Goal: Task Accomplishment & Management: Use online tool/utility

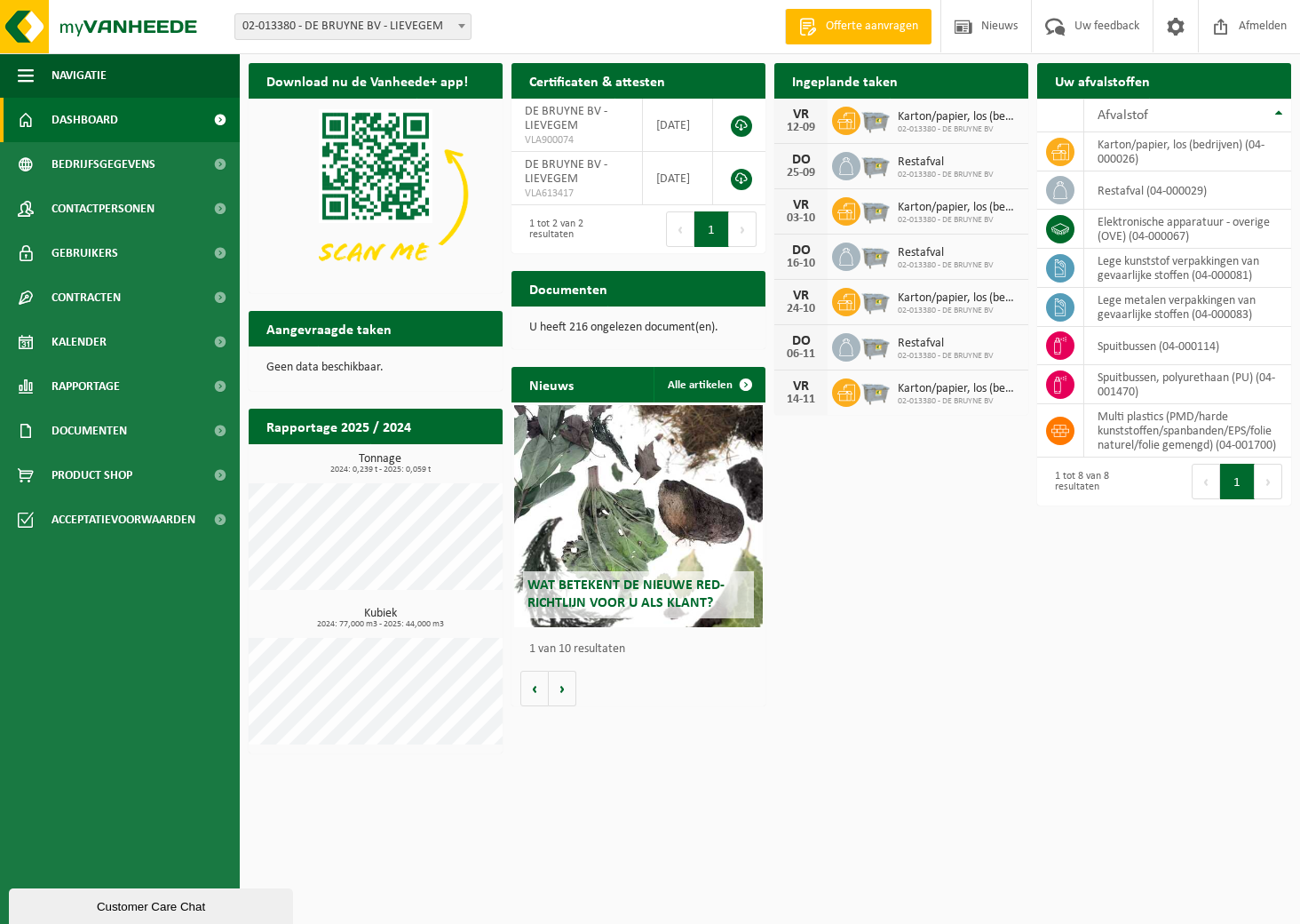
click at [925, 120] on span "Karton/papier, los (bedrijven)" at bounding box center [958, 117] width 121 height 14
click at [849, 119] on icon at bounding box center [846, 120] width 18 height 16
click at [850, 84] on h2 "Ingeplande taken" at bounding box center [844, 80] width 141 height 35
click at [942, 124] on span "02-013380 - DE BRUYNE BV" at bounding box center [958, 129] width 121 height 11
click at [815, 86] on h2 "Ingeplande taken" at bounding box center [844, 80] width 141 height 35
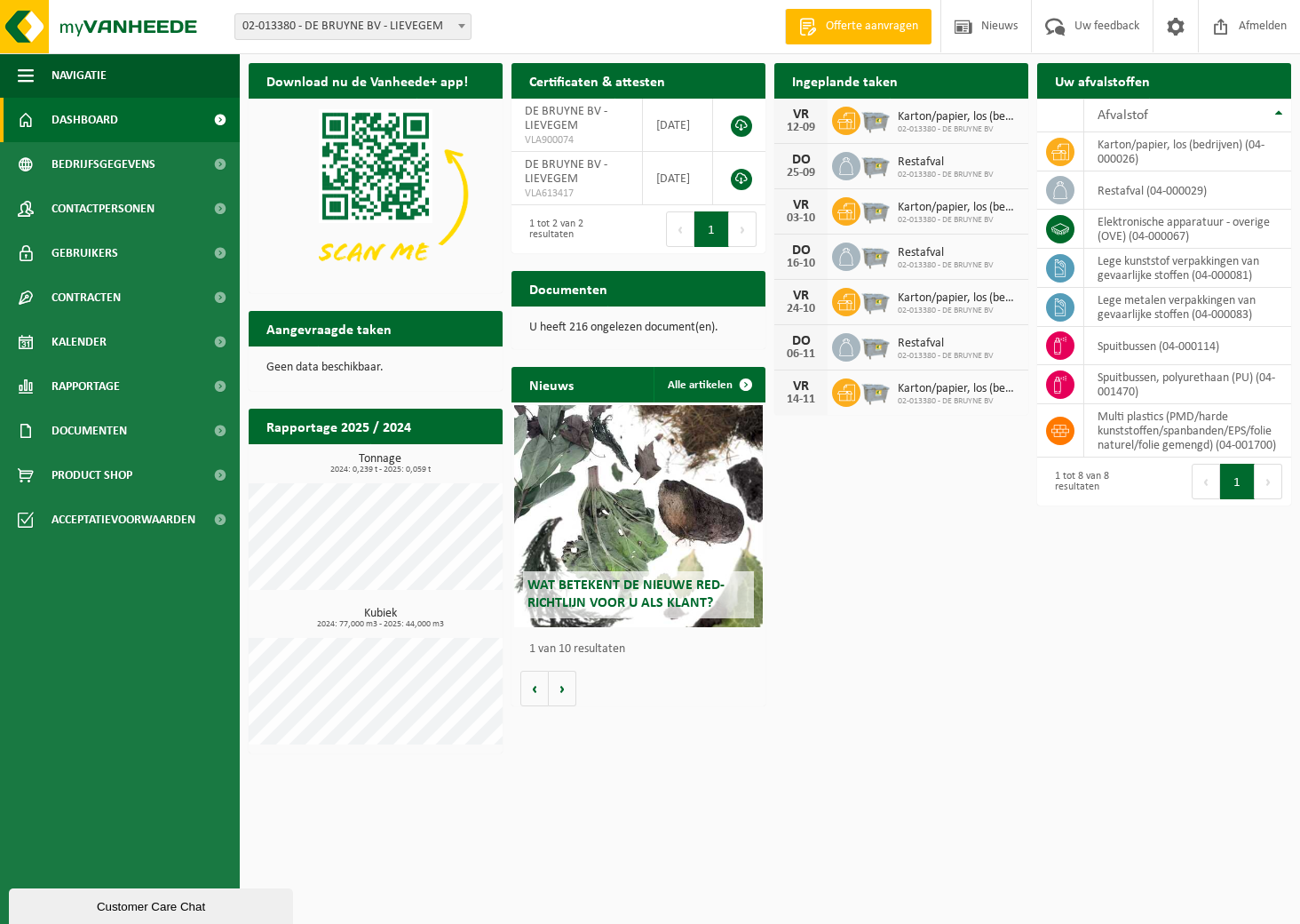
click at [956, 624] on div "Download nu de Vanheede+ app! Verberg Certificaten & attesten Bekijk uw certifi…" at bounding box center [769, 408] width 1051 height 708
click at [838, 170] on icon at bounding box center [846, 166] width 18 height 18
click at [842, 170] on icon at bounding box center [846, 166] width 18 height 18
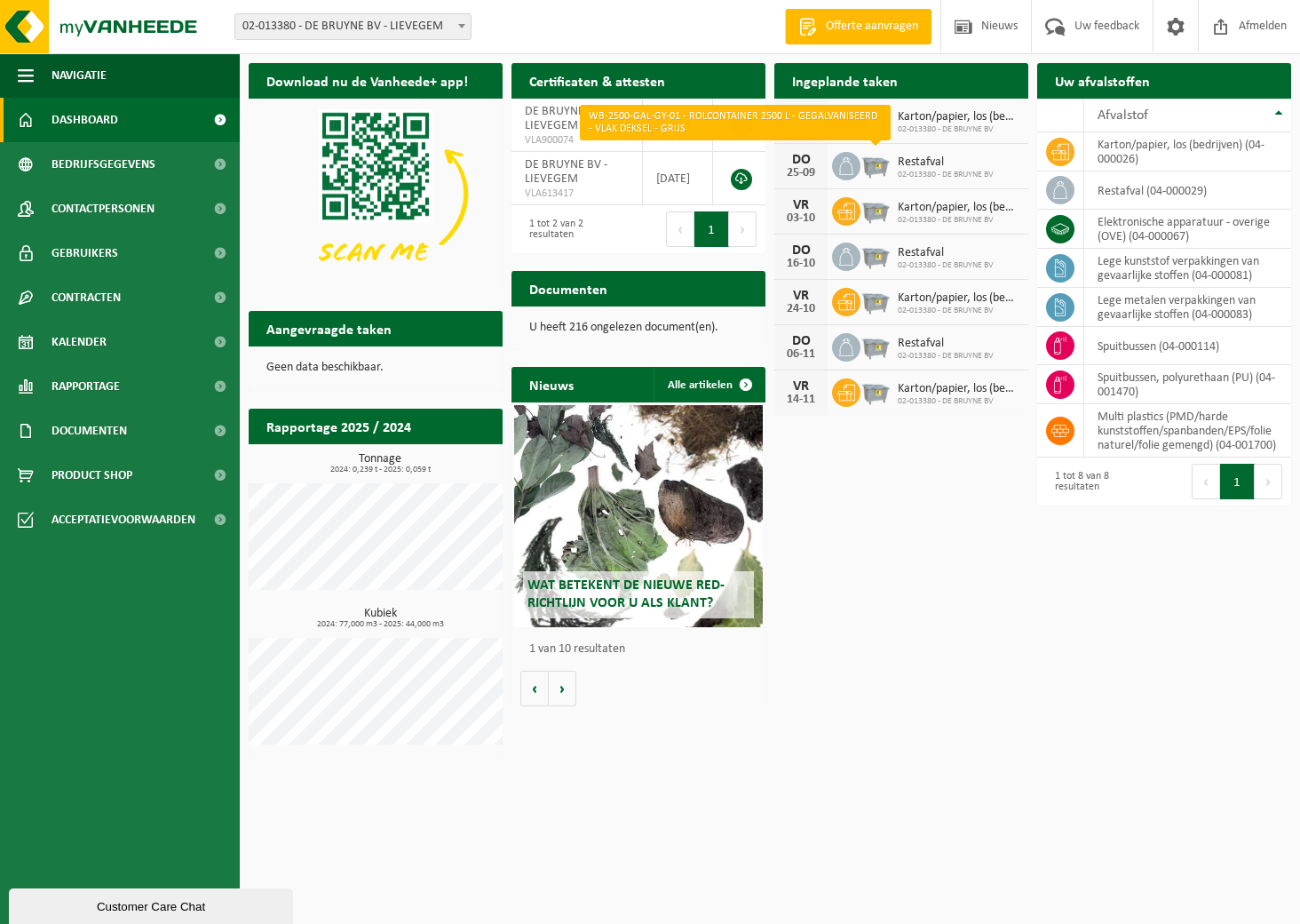
click at [877, 168] on img at bounding box center [876, 164] width 31 height 31
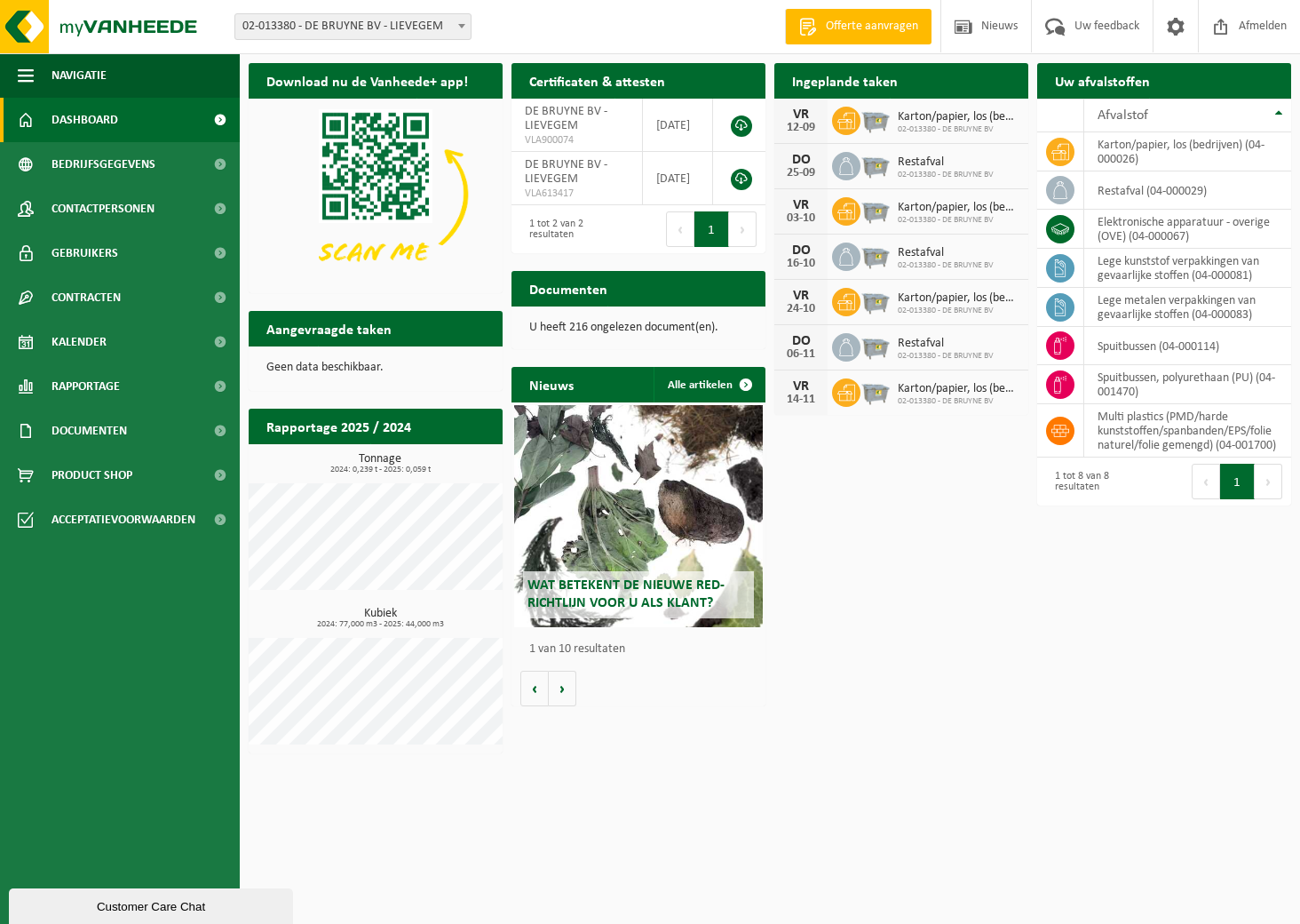
click at [907, 76] on h2 "Ingeplande taken" at bounding box center [844, 80] width 141 height 35
click at [899, 83] on h2 "Ingeplande taken" at bounding box center [844, 80] width 141 height 35
click at [1106, 83] on h2 "Uw afvalstoffen" at bounding box center [1103, 80] width 130 height 35
click at [873, 78] on h2 "Ingeplande taken" at bounding box center [844, 80] width 141 height 35
click at [1152, 436] on td "multi plastics (PMD/harde kunststoffen/spanbanden/EPS/folie naturel/folie gemen…" at bounding box center [1187, 430] width 207 height 53
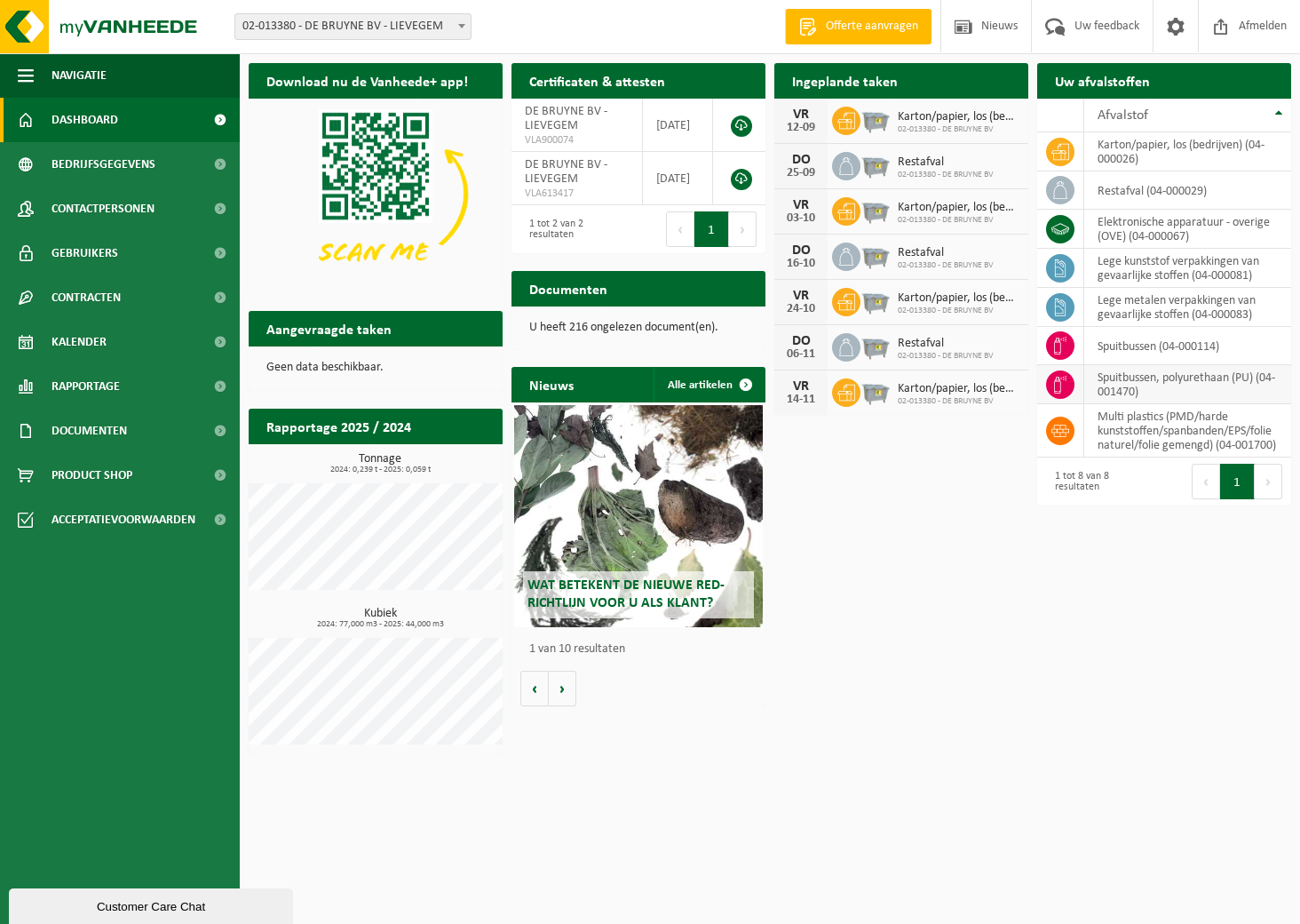
click at [1065, 387] on icon at bounding box center [1060, 385] width 18 height 18
click at [1185, 385] on td "spuitbussen, polyurethaan (PU) (04-001470)" at bounding box center [1187, 385] width 207 height 39
click at [87, 110] on span "Dashboard" at bounding box center [84, 119] width 66 height 44
click at [1273, 114] on th "Afvalstof" at bounding box center [1187, 116] width 207 height 34
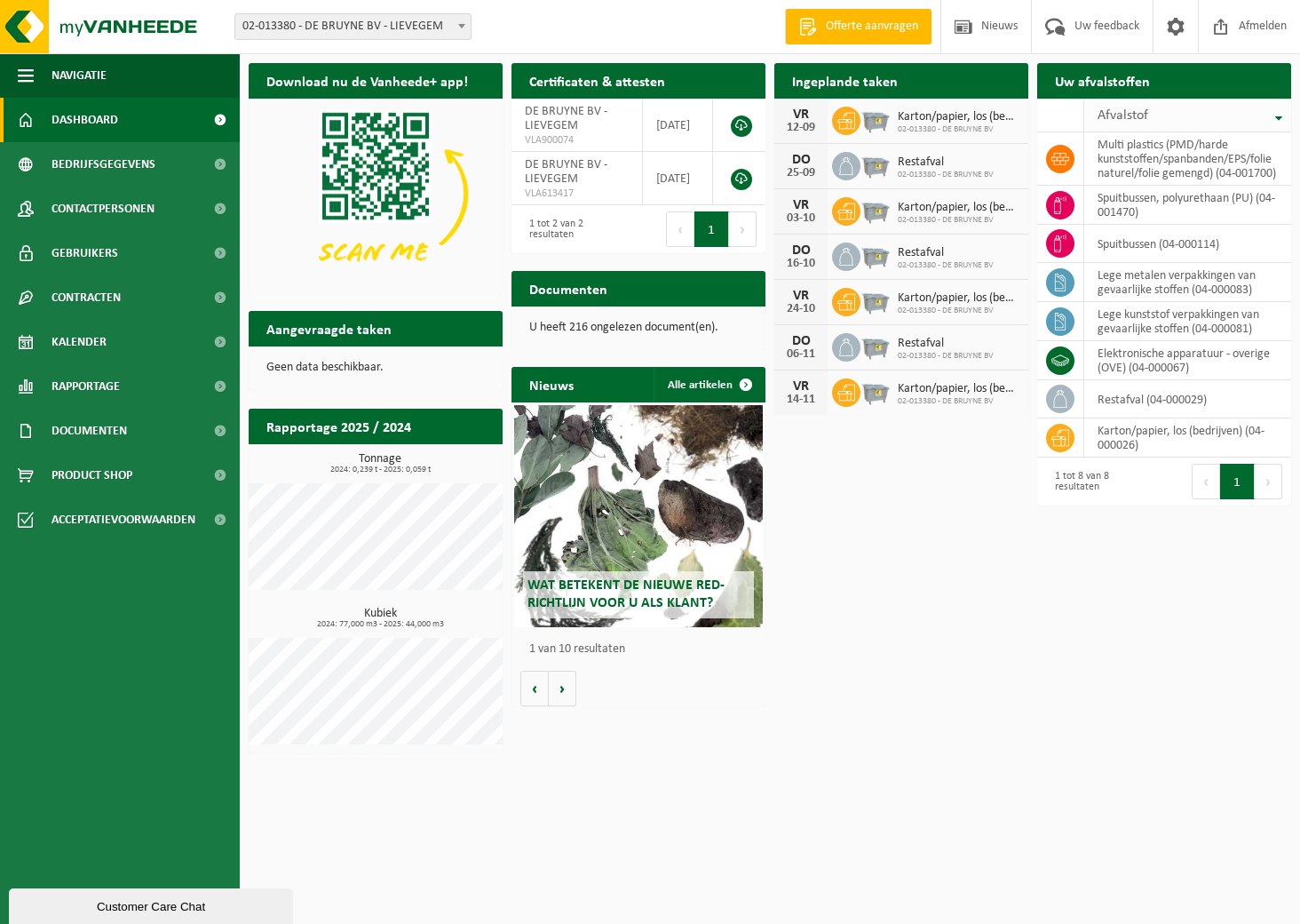
click at [1277, 116] on th "Afvalstof" at bounding box center [1187, 116] width 207 height 34
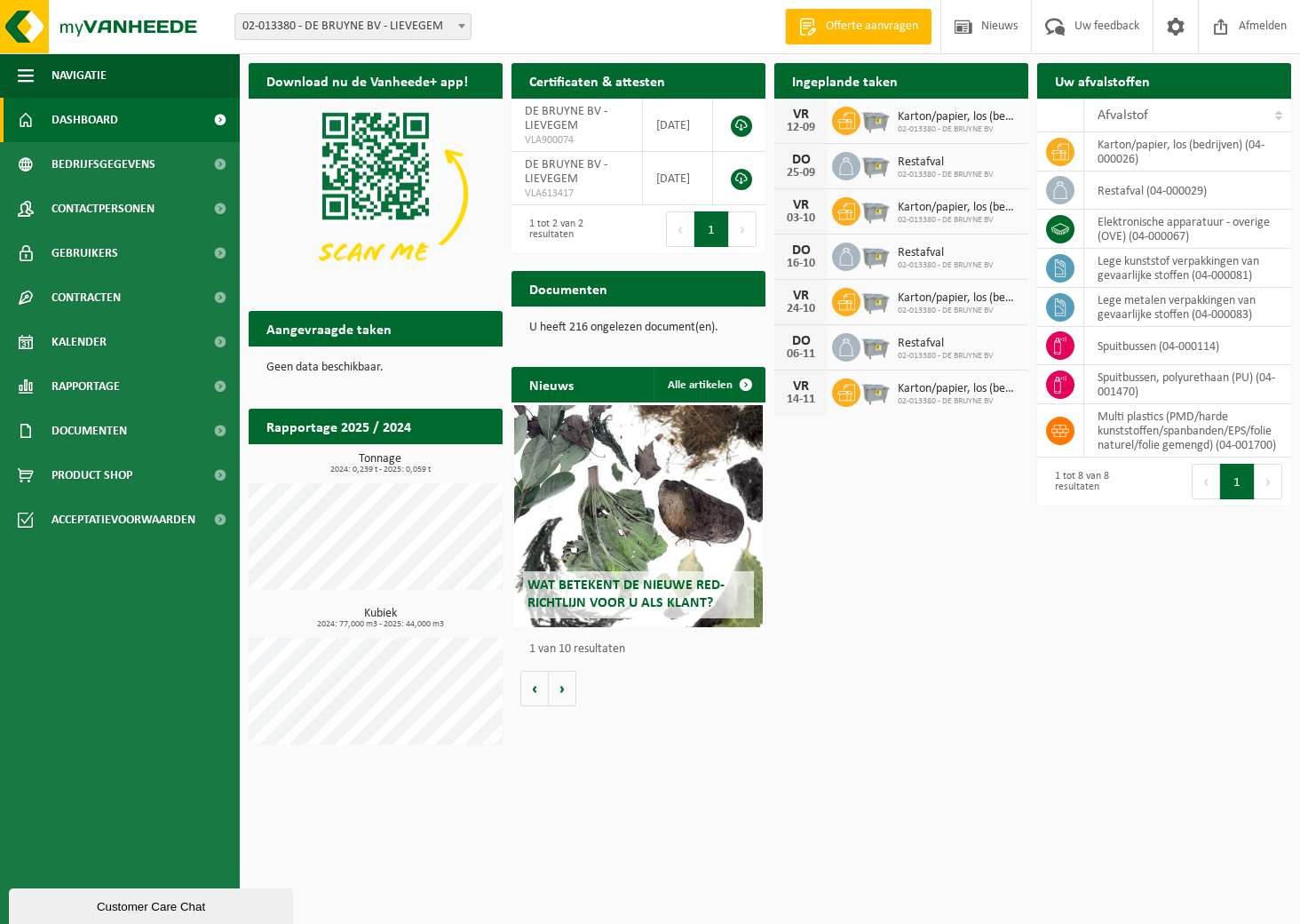
click at [796, 391] on div "VR" at bounding box center [801, 386] width 36 height 14
click at [800, 394] on div "14-11" at bounding box center [801, 400] width 36 height 13
click at [910, 391] on span "Karton/papier, los (bedrijven)" at bounding box center [958, 389] width 121 height 14
click at [1146, 429] on td "multi plastics (PMD/harde kunststoffen/spanbanden/EPS/folie naturel/folie gemen…" at bounding box center [1187, 430] width 207 height 53
click at [1140, 151] on td "karton/papier, los (bedrijven) (04-000026)" at bounding box center [1187, 152] width 207 height 39
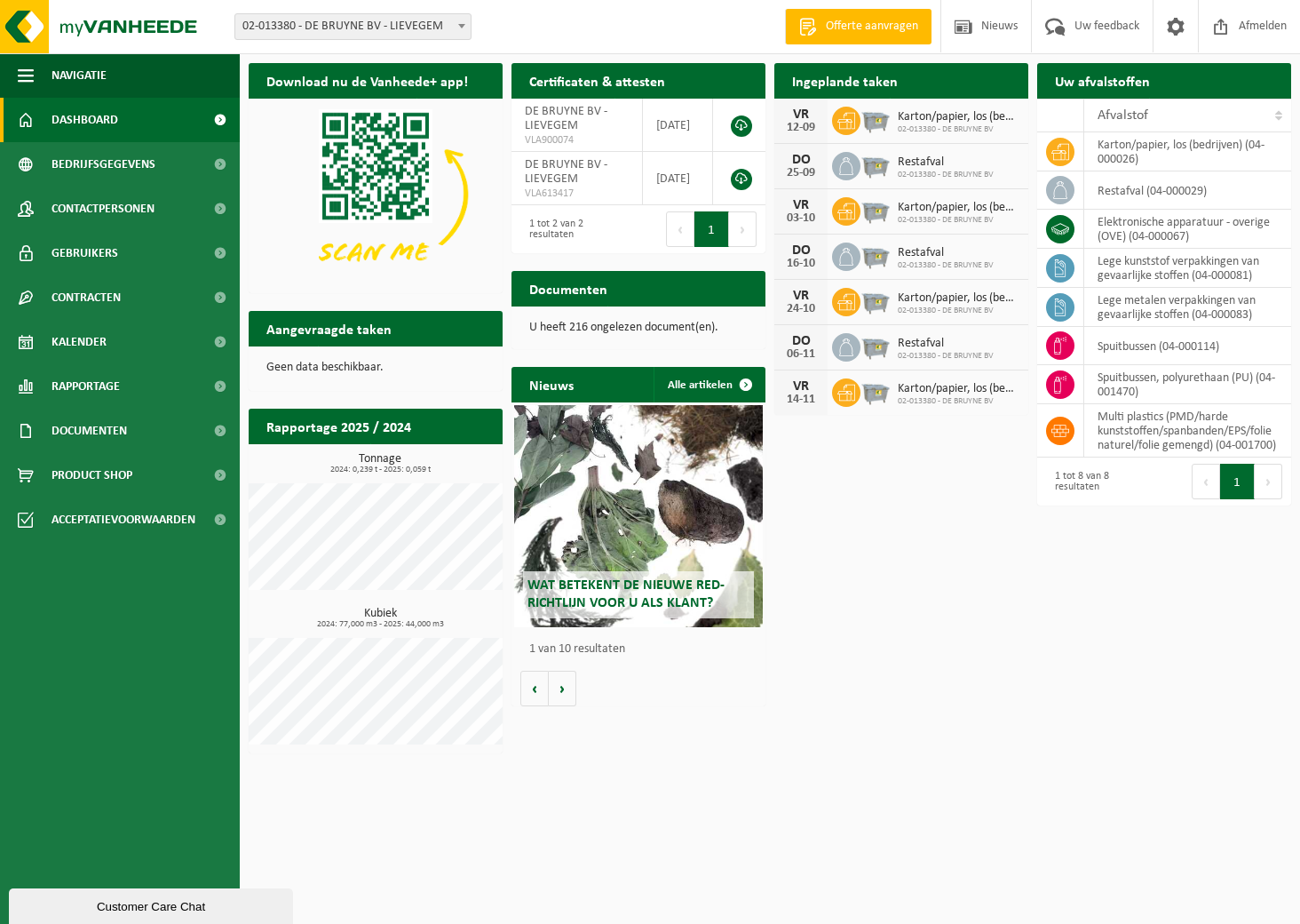
click at [847, 84] on h2 "Ingeplande taken" at bounding box center [844, 80] width 141 height 35
click at [1108, 88] on h2 "Uw afvalstoffen" at bounding box center [1103, 80] width 130 height 35
click at [1172, 18] on span at bounding box center [1176, 26] width 27 height 52
click at [883, 409] on div at bounding box center [875, 393] width 29 height 34
click at [1118, 423] on td "multi plastics (PMD/harde kunststoffen/spanbanden/EPS/folie naturel/folie gemen…" at bounding box center [1187, 430] width 207 height 53
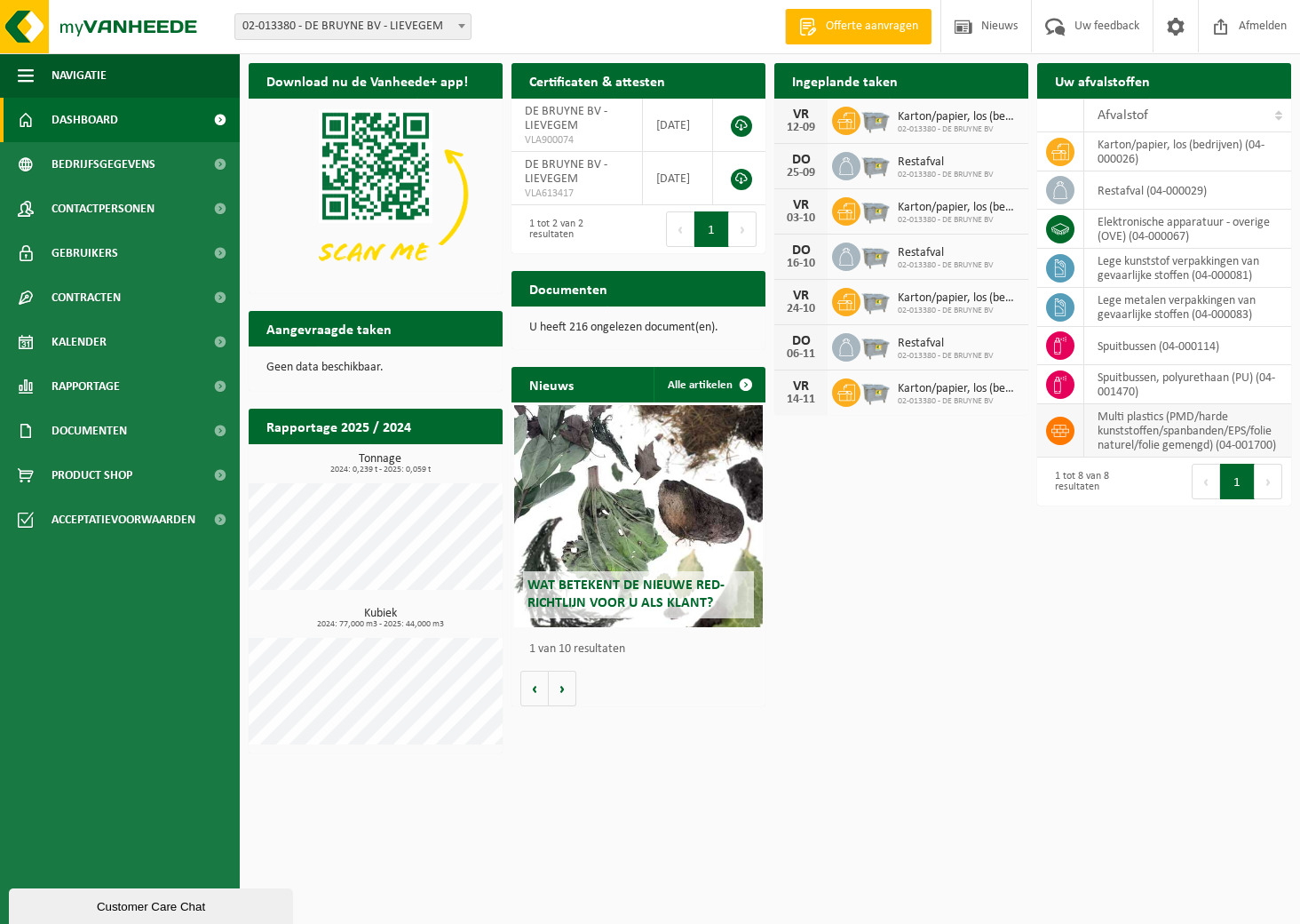
click at [1064, 439] on icon at bounding box center [1060, 430] width 18 height 18
click at [1158, 430] on td "multi plastics (PMD/harde kunststoffen/spanbanden/EPS/folie naturel/folie gemen…" at bounding box center [1187, 430] width 207 height 53
click at [747, 229] on button "Volgende" at bounding box center [743, 229] width 28 height 36
click at [94, 342] on span "Kalender" at bounding box center [79, 342] width 55 height 44
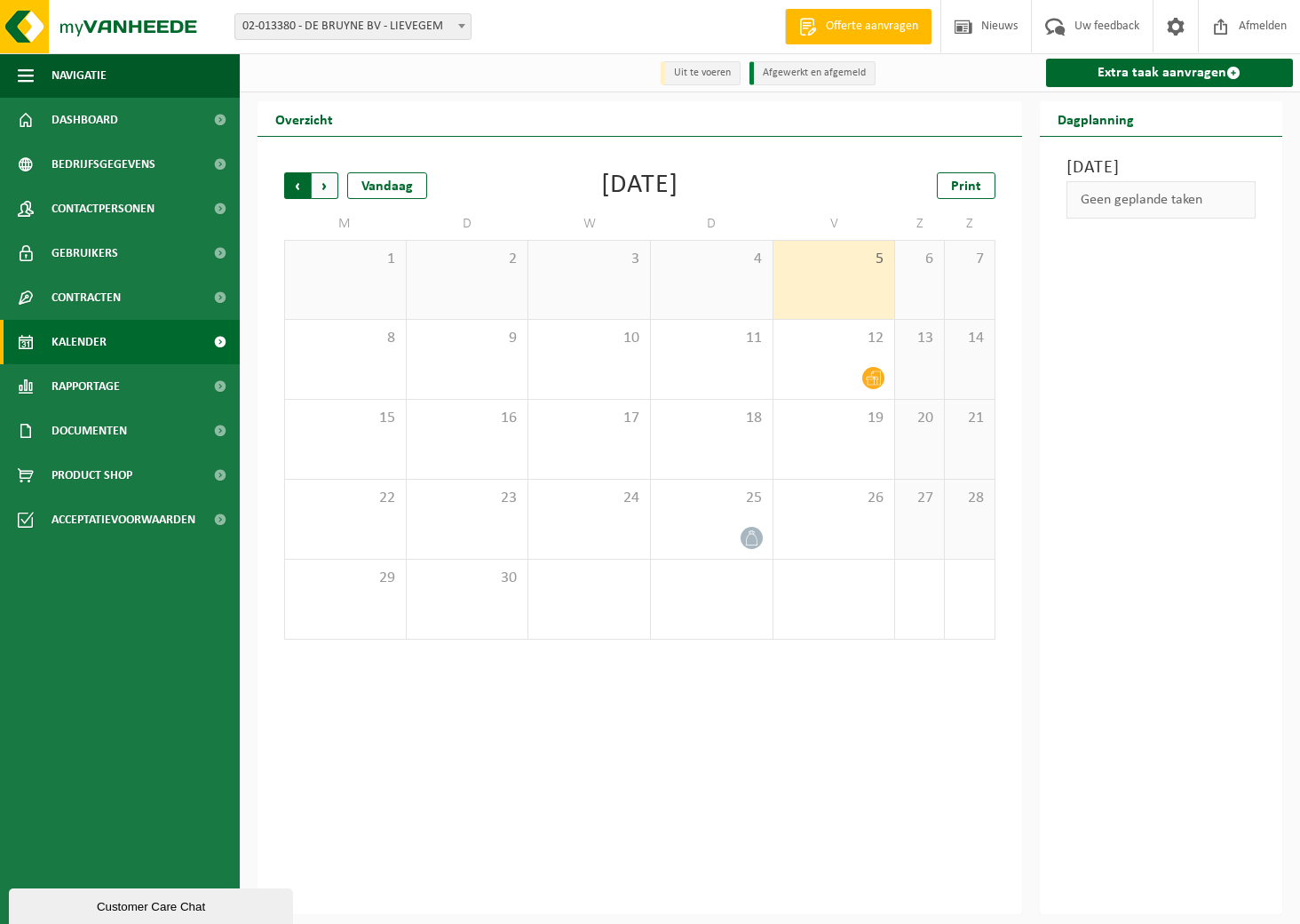
click at [327, 184] on span "Volgende" at bounding box center [325, 186] width 27 height 27
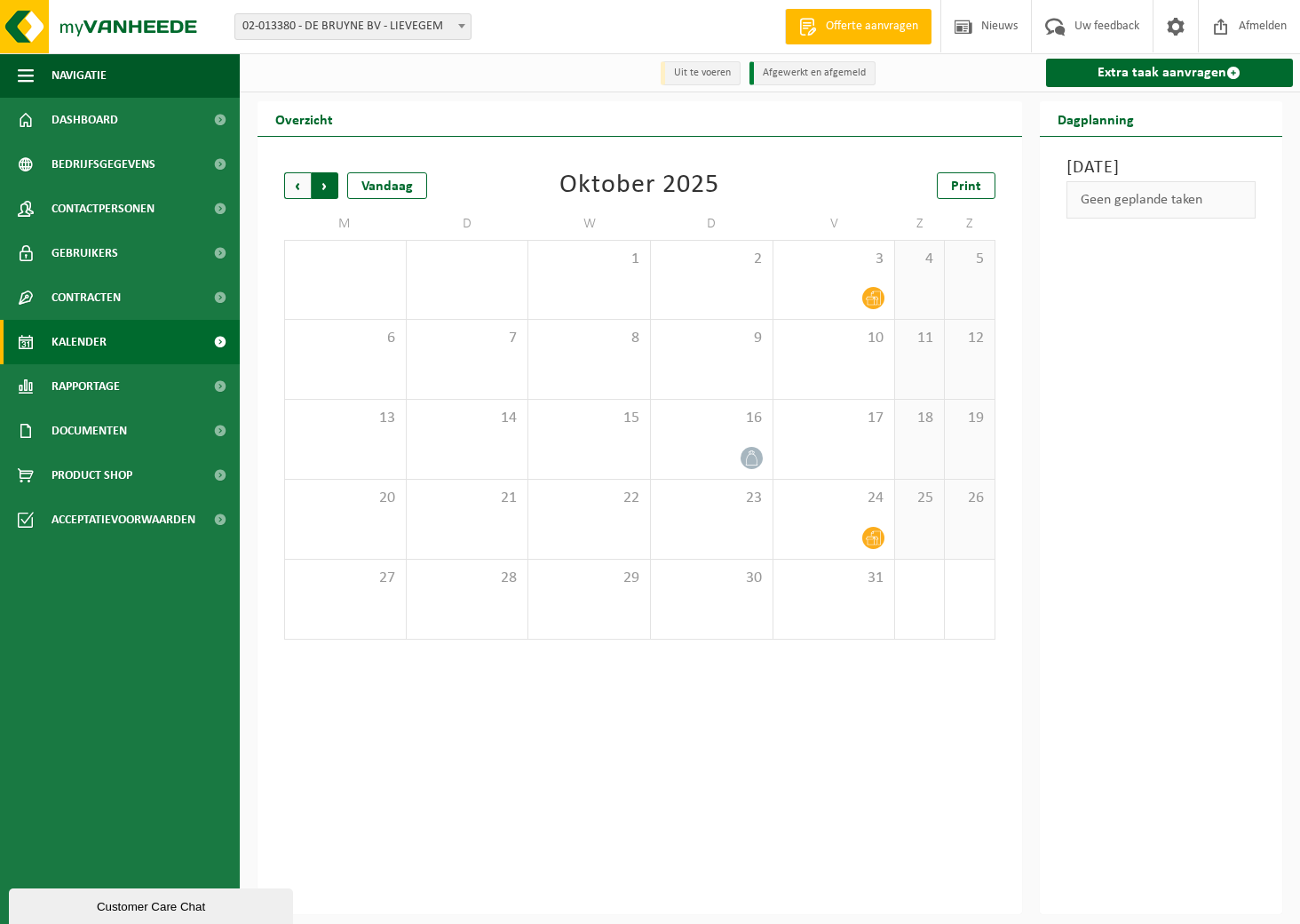
click at [290, 187] on span "Vorige" at bounding box center [297, 186] width 27 height 27
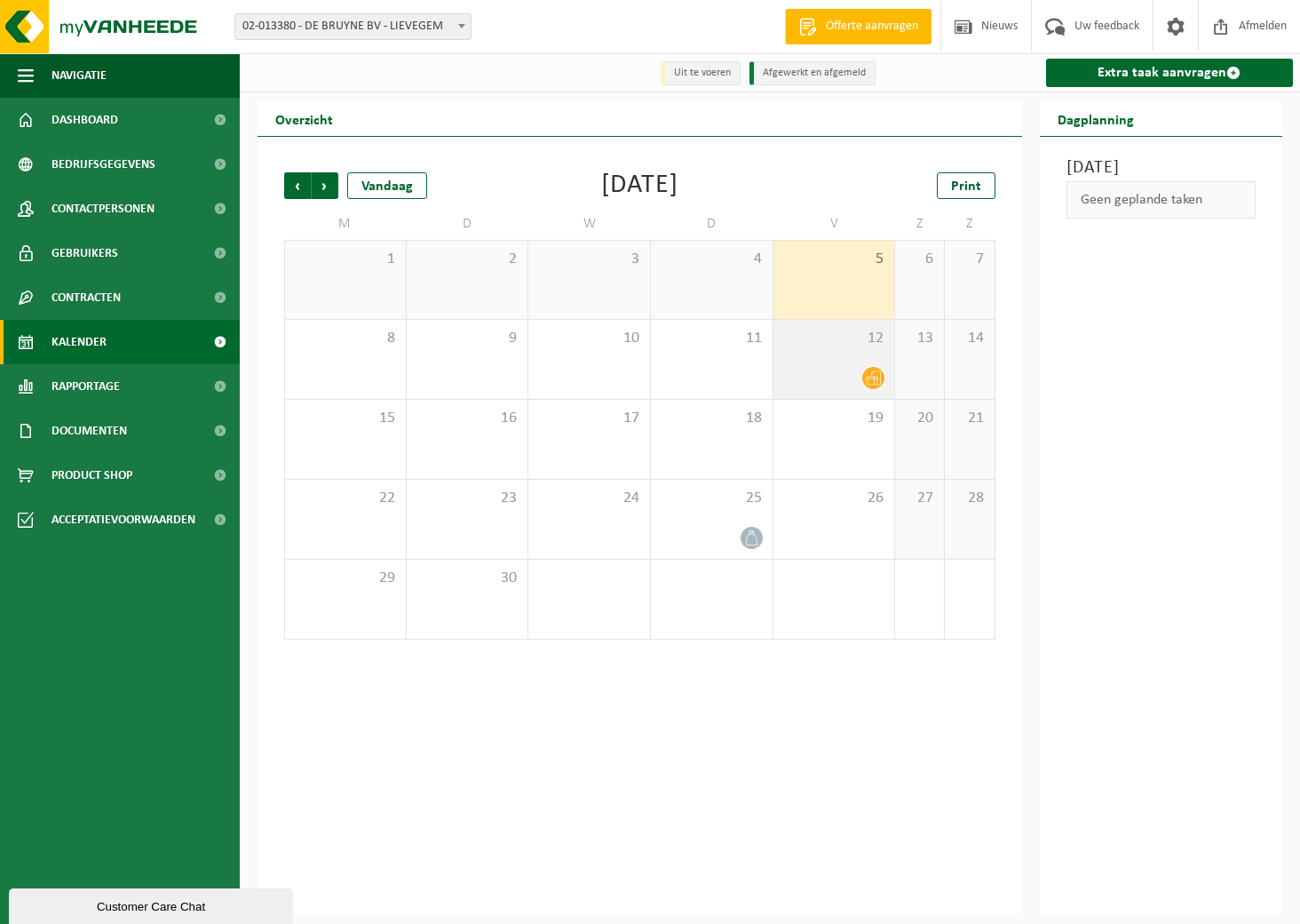
click at [872, 381] on icon at bounding box center [873, 377] width 15 height 15
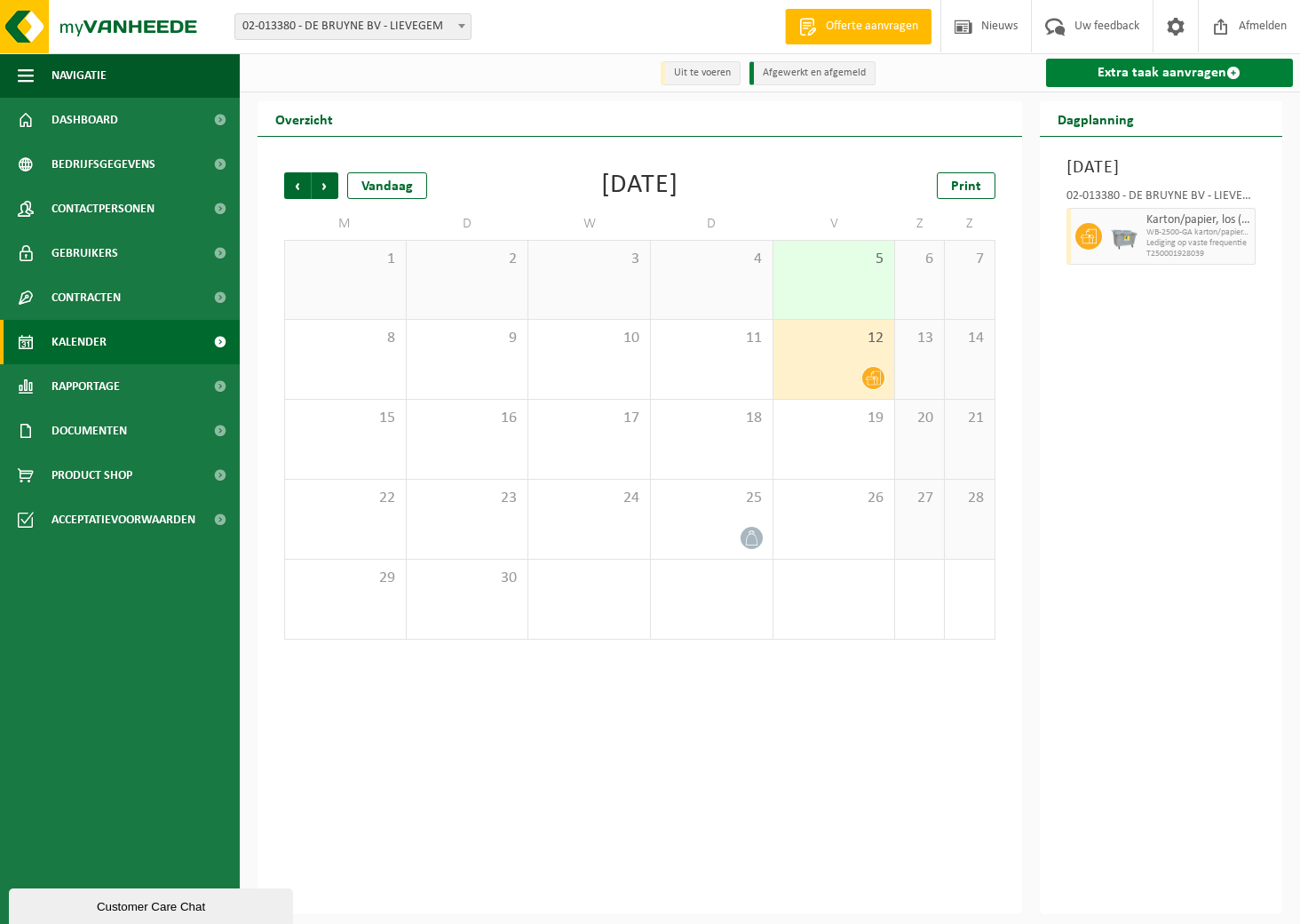
click at [1181, 71] on link "Extra taak aanvragen" at bounding box center [1170, 72] width 248 height 29
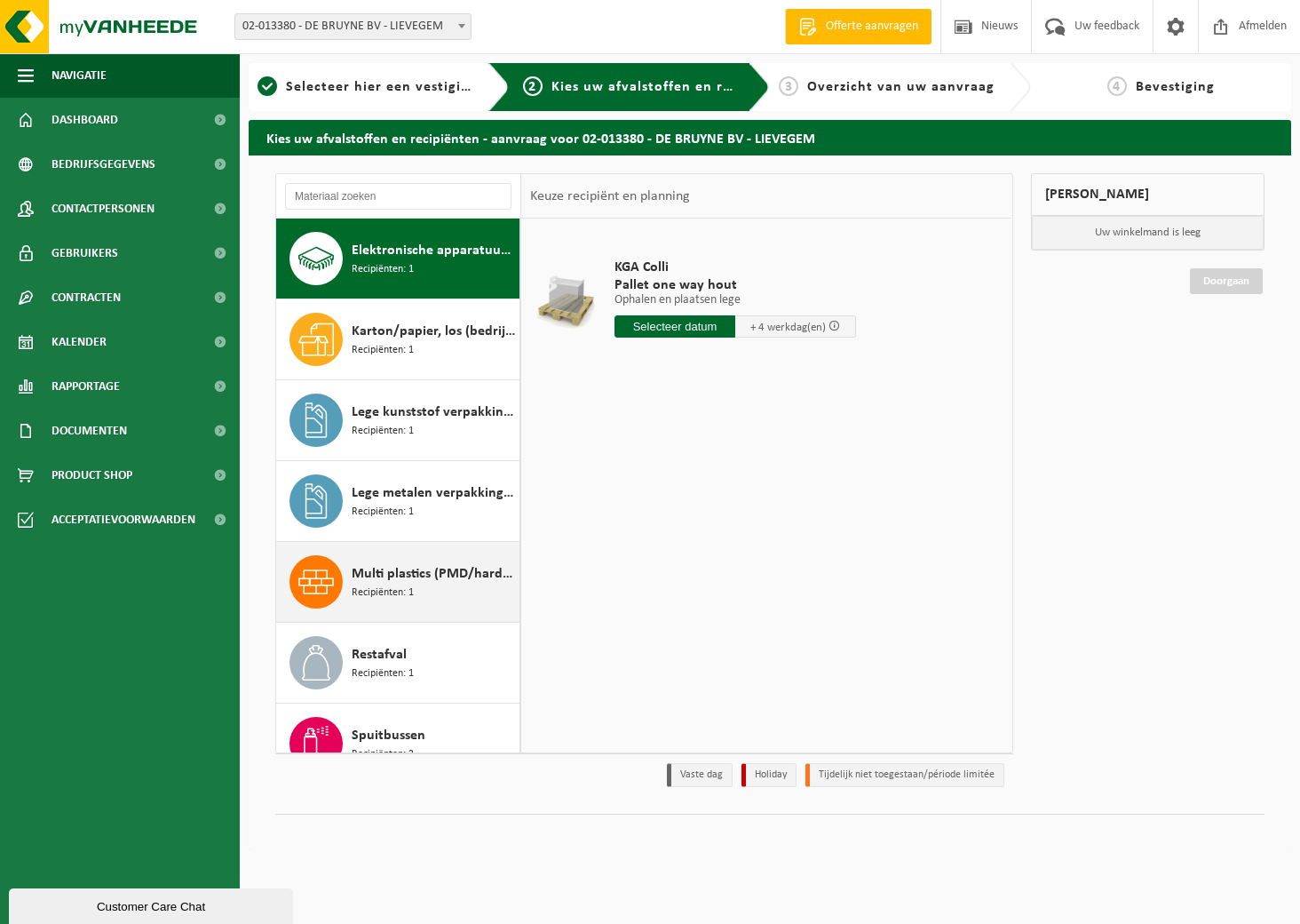
scroll to position [112, 0]
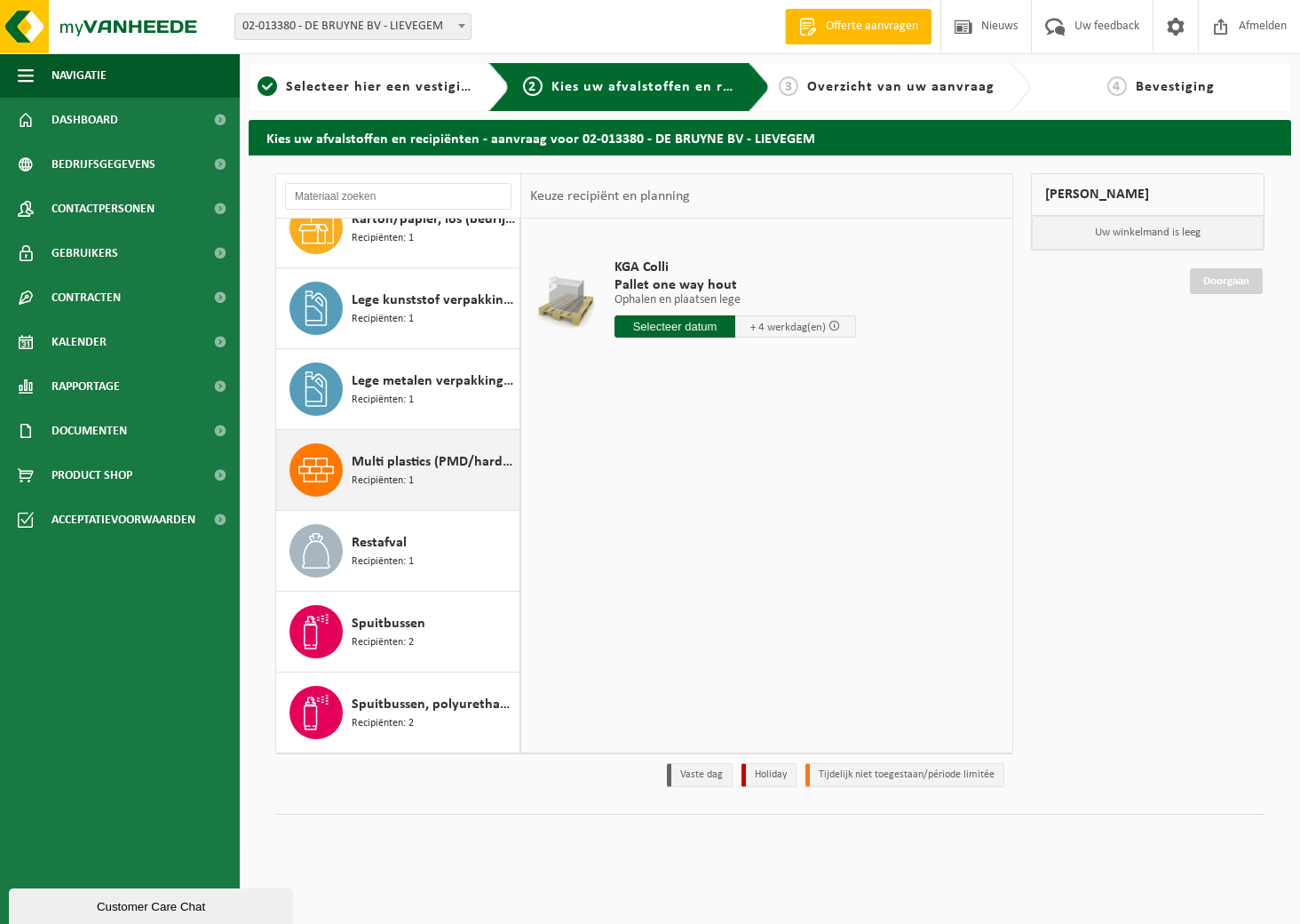
click at [395, 465] on span "Multi plastics (PMD/harde kunststoffen/spanbanden/EPS/folie naturel/folie gemen…" at bounding box center [433, 462] width 164 height 22
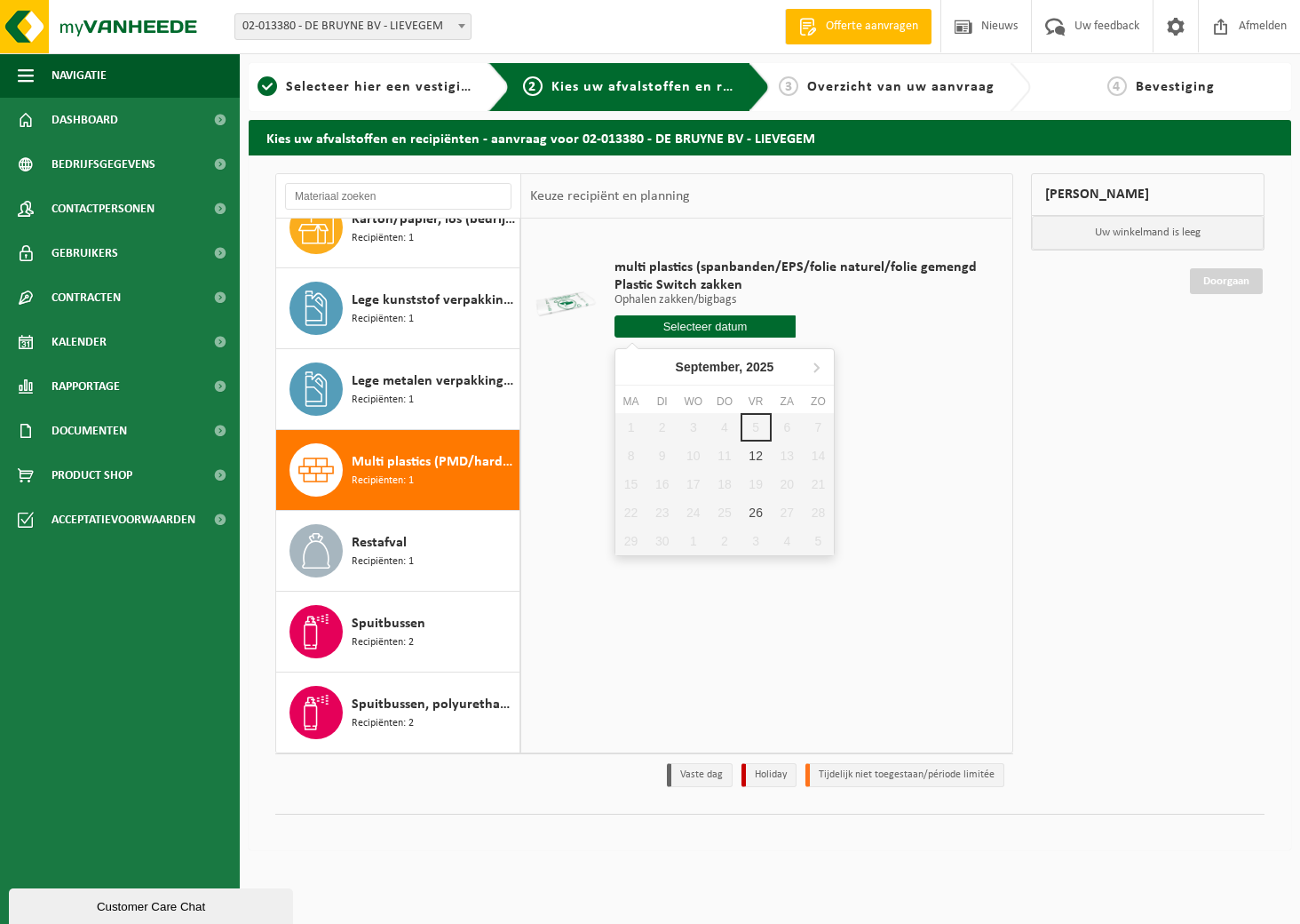
click at [715, 326] on input "text" at bounding box center [706, 326] width 182 height 22
click at [752, 453] on div "12" at bounding box center [755, 455] width 31 height 29
type input "Van 2025-09-12"
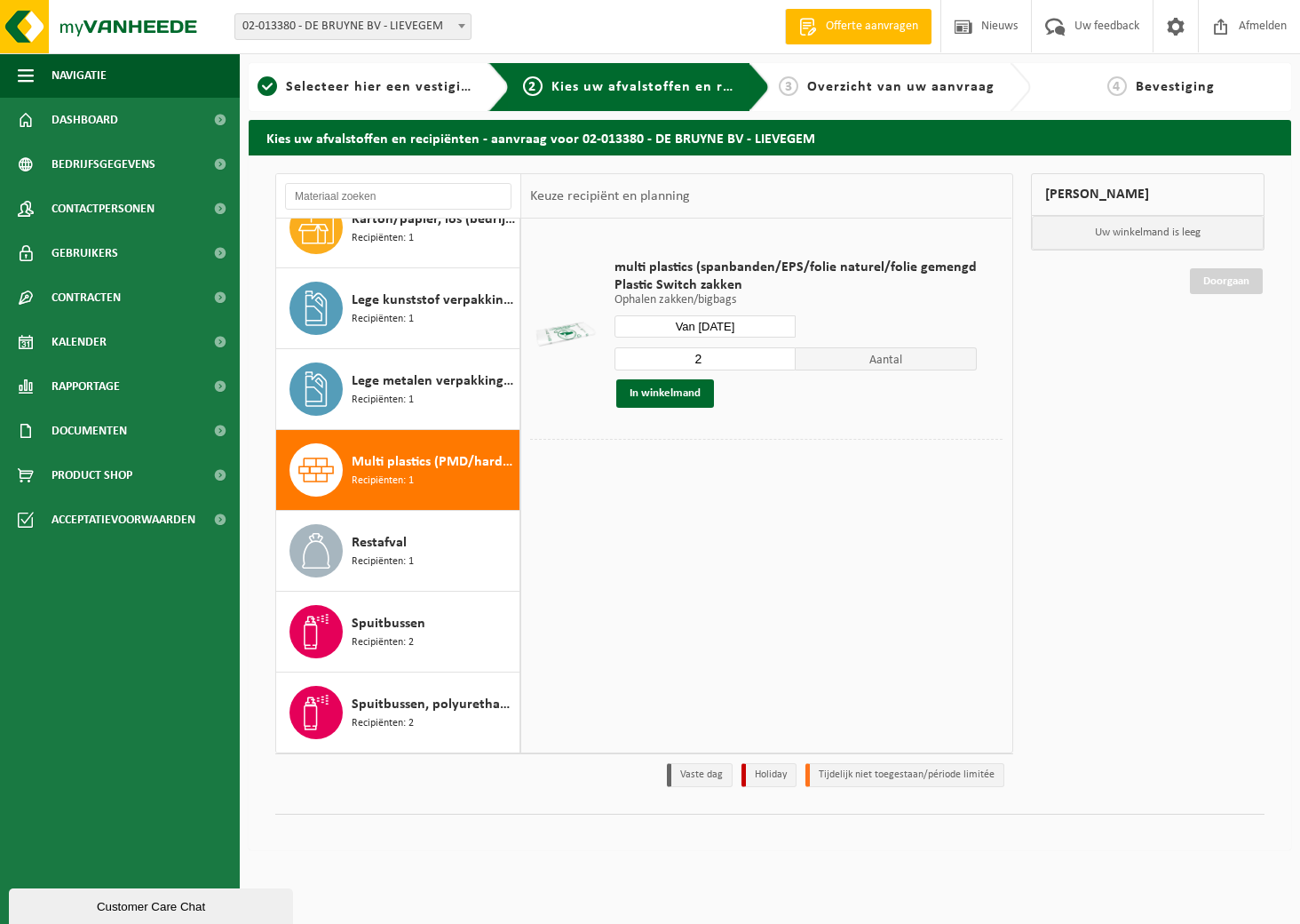
click at [779, 357] on input "2" at bounding box center [706, 358] width 182 height 23
click at [779, 357] on input "3" at bounding box center [706, 358] width 182 height 23
click at [779, 357] on input "4" at bounding box center [706, 358] width 182 height 23
click at [779, 357] on input "5" at bounding box center [706, 358] width 182 height 23
click at [779, 357] on input "6" at bounding box center [706, 358] width 182 height 23
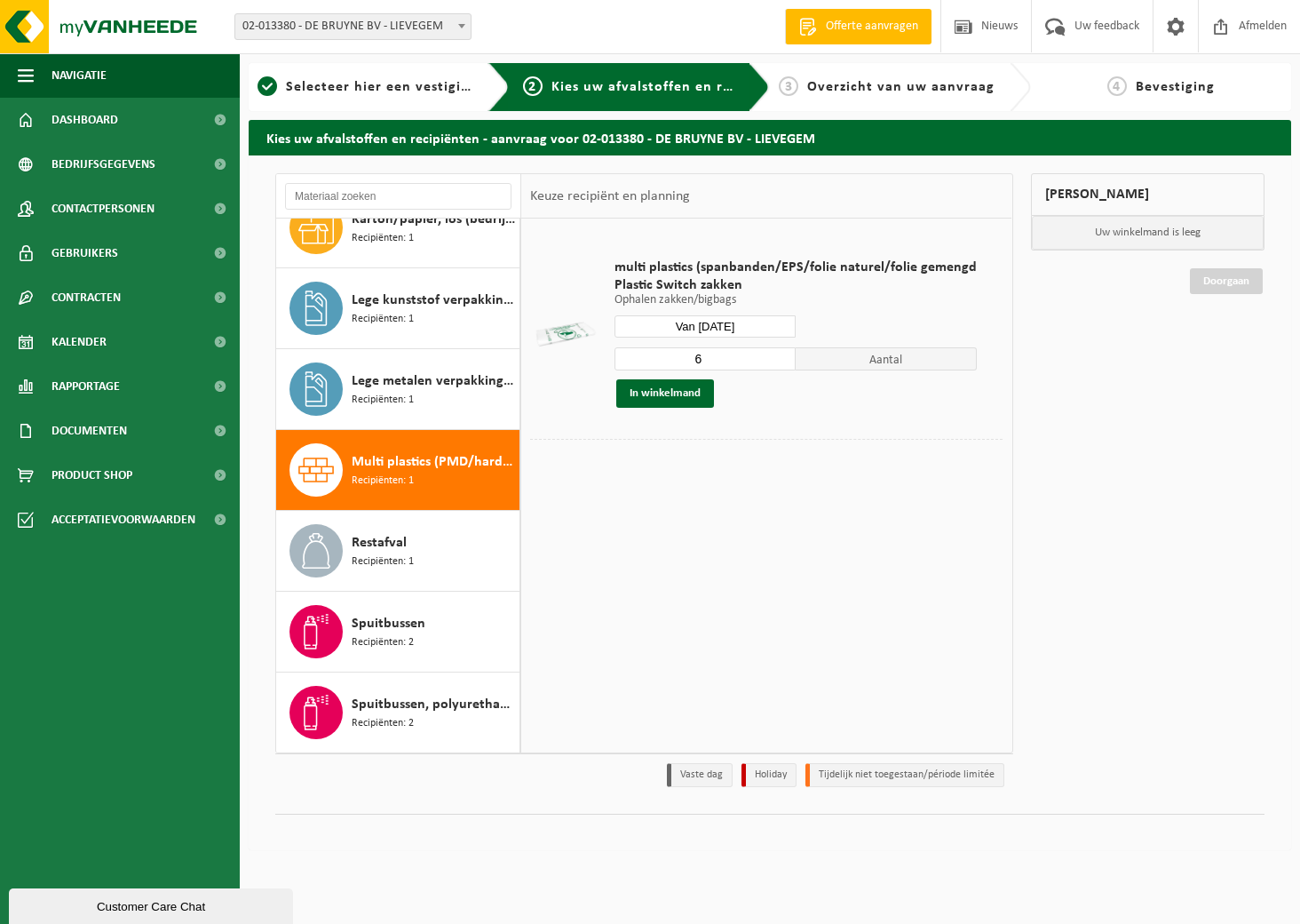
type input "7"
click at [779, 357] on input "7" at bounding box center [706, 358] width 182 height 23
click at [677, 403] on button "In winkelmand" at bounding box center [664, 393] width 98 height 29
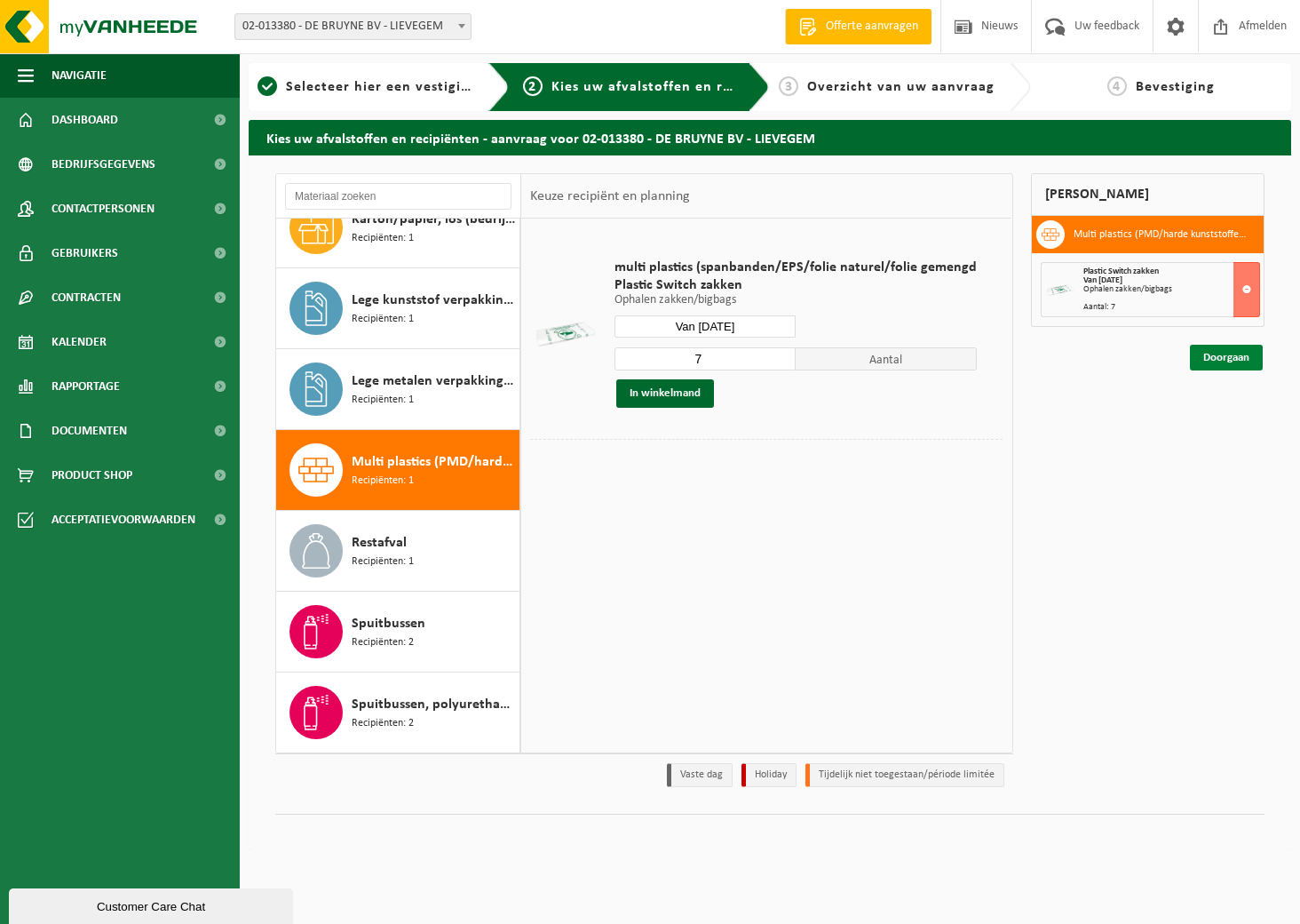
click at [1228, 359] on link "Doorgaan" at bounding box center [1226, 357] width 73 height 26
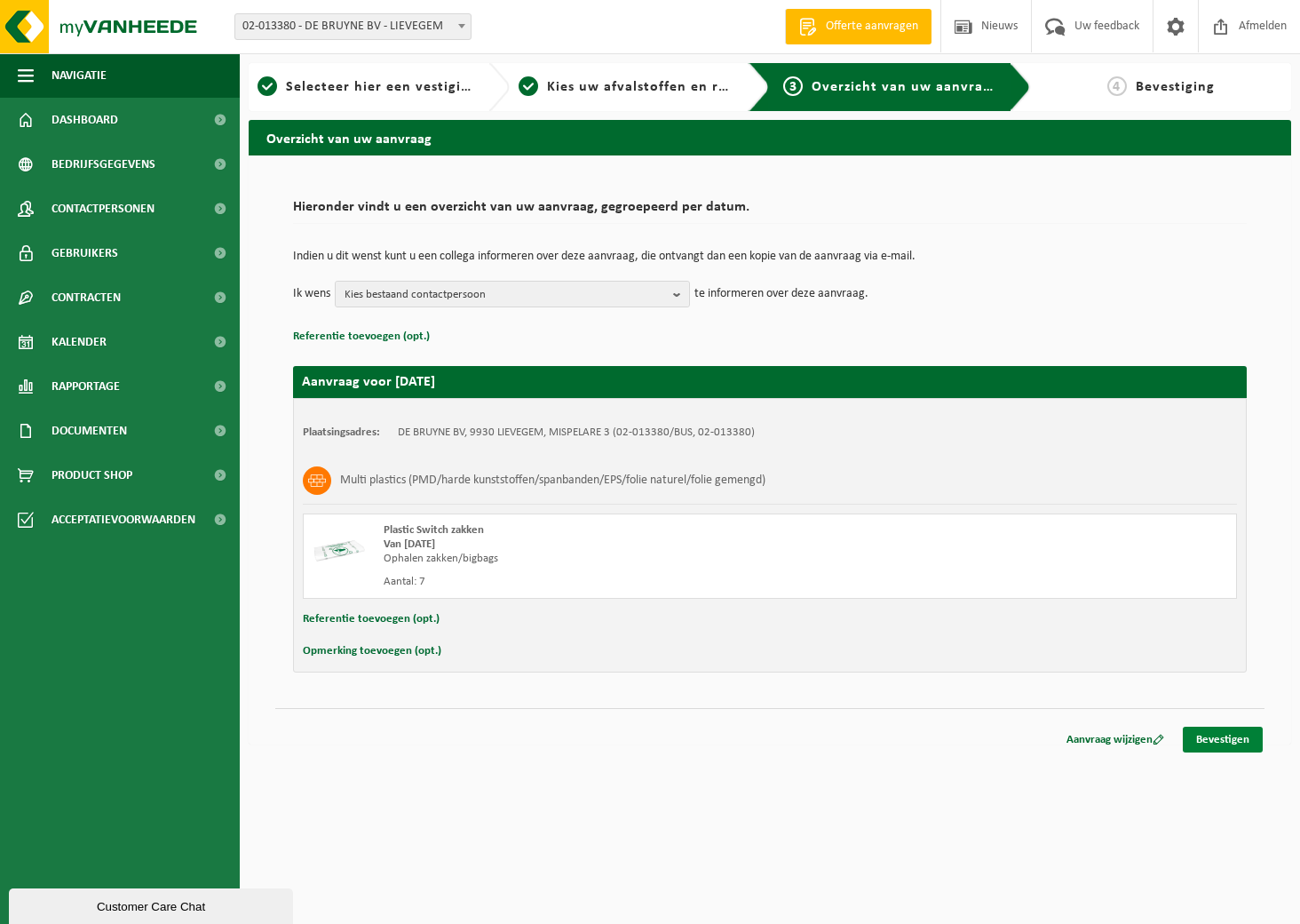
click at [1211, 738] on link "Bevestigen" at bounding box center [1222, 739] width 80 height 26
